Goal: Check status: Check status

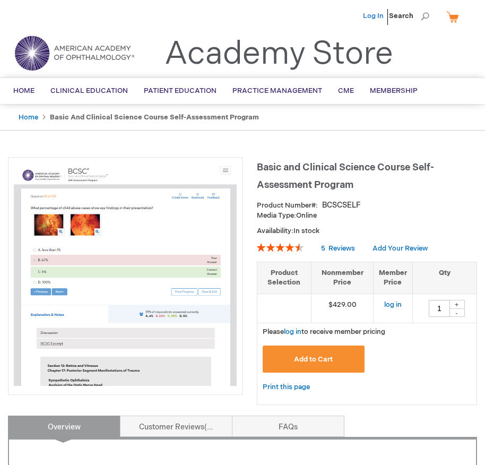
click at [380, 16] on link "Log In" at bounding box center [373, 16] width 21 height 8
click at [347, 17] on span "[PERSON_NAME]" at bounding box center [320, 16] width 59 height 8
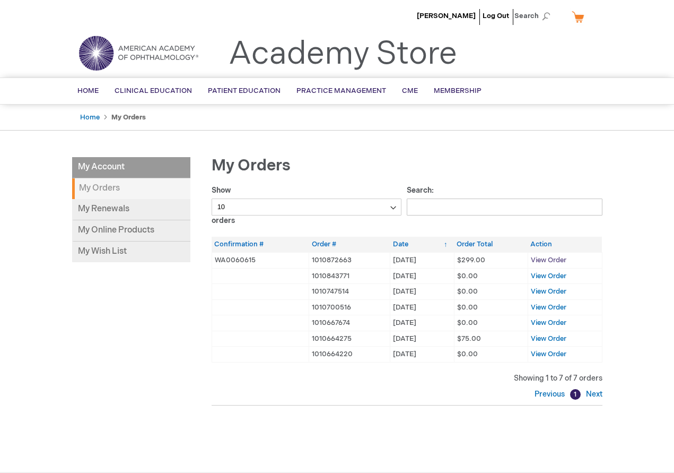
click at [484, 261] on span "View Order" at bounding box center [549, 260] width 36 height 8
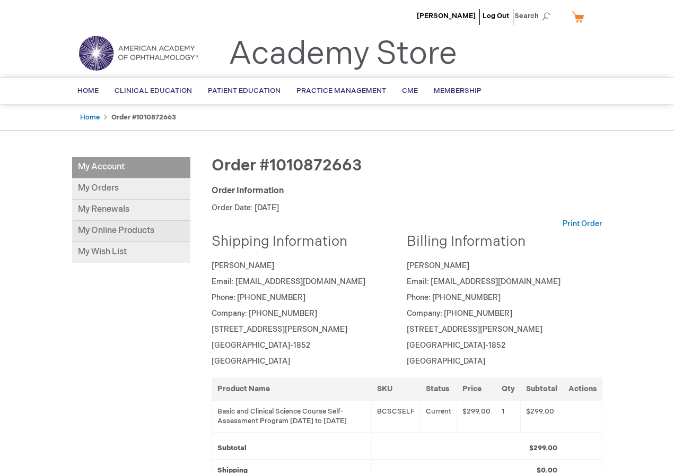
click at [104, 239] on link "My Online Products" at bounding box center [131, 231] width 118 height 21
